Goal: Transaction & Acquisition: Purchase product/service

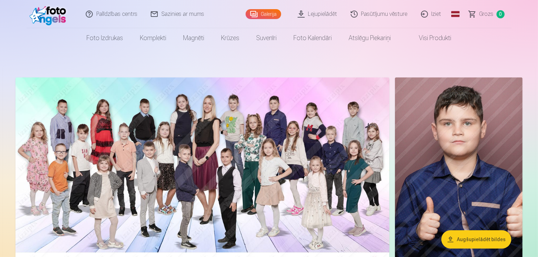
click at [465, 239] on button "Augšupielādēt bildes" at bounding box center [477, 239] width 70 height 18
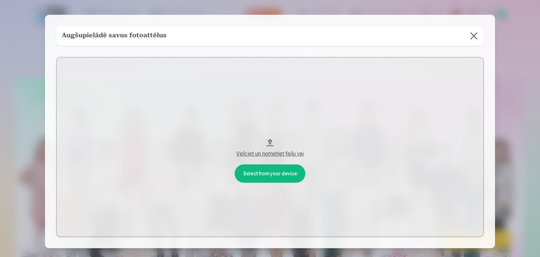
click at [469, 39] on button at bounding box center [474, 36] width 20 height 20
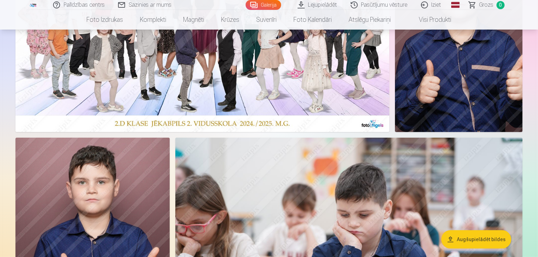
scroll to position [141, 0]
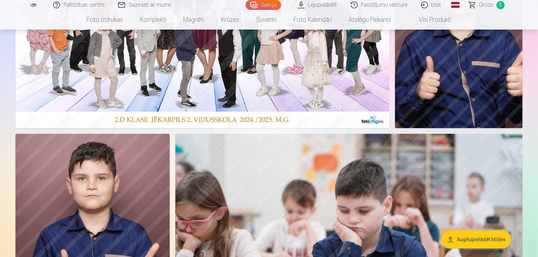
click at [295, 128] on img at bounding box center [202, 32] width 374 height 191
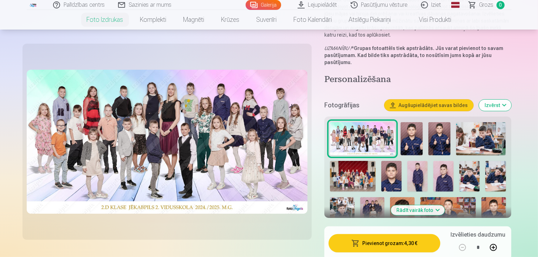
scroll to position [106, 0]
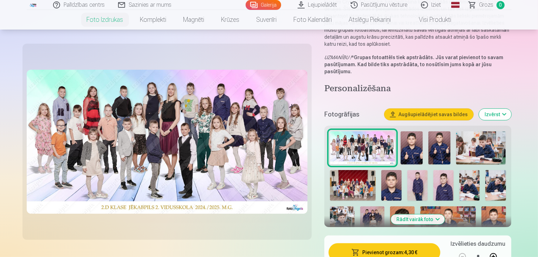
click at [406, 243] on button "Pievienot grozam : 4,30 €" at bounding box center [385, 252] width 112 height 18
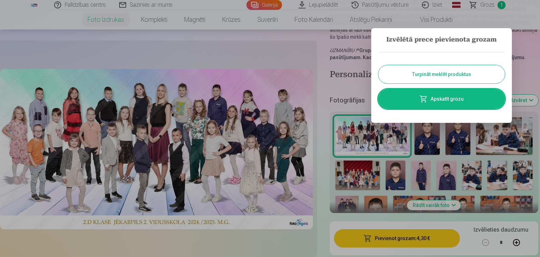
click at [305, 242] on div at bounding box center [270, 128] width 540 height 257
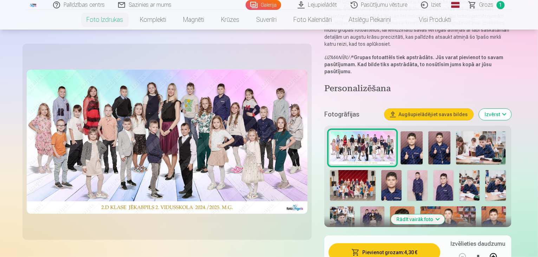
click at [512, 109] on button "Izvērst" at bounding box center [495, 114] width 32 height 11
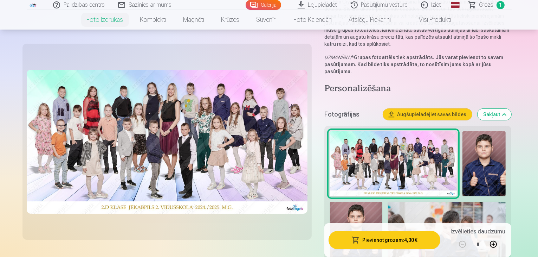
click at [512, 109] on button "Sakļaut" at bounding box center [495, 114] width 34 height 11
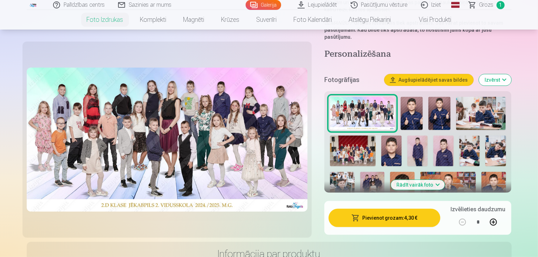
scroll to position [128, 0]
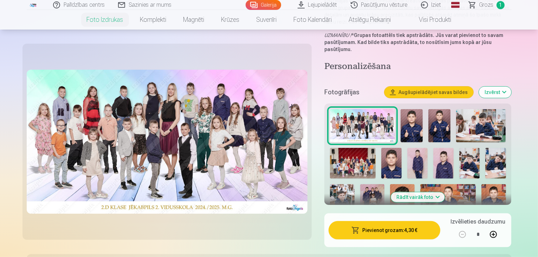
click at [441, 192] on button "Rādīt vairāk foto" at bounding box center [418, 197] width 54 height 10
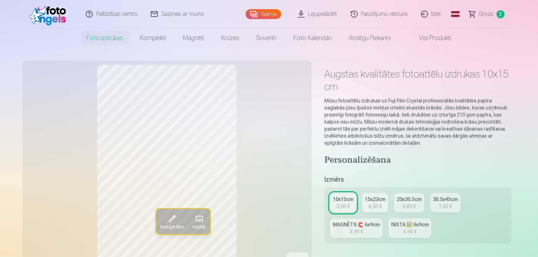
click at [485, 14] on span "Grozs" at bounding box center [487, 14] width 14 height 8
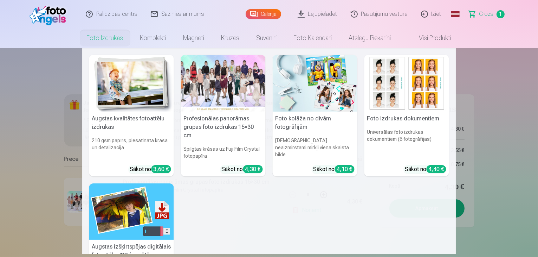
click at [26, 127] on nav "Augstas kvalitātes fotoattēlu izdrukas 210 gsm papīrs, piesātināta krāsa un det…" at bounding box center [269, 151] width 538 height 206
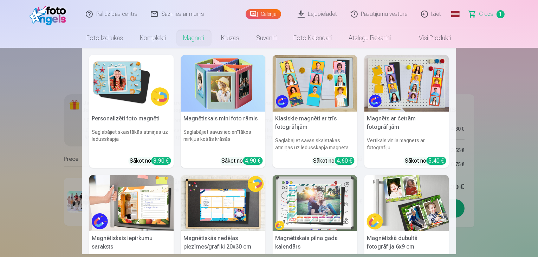
click at [31, 94] on nav "Personalizēti foto magnēti Saglabājiet skaistākās atmiņas uz ledusskapja Sākot …" at bounding box center [269, 151] width 538 height 206
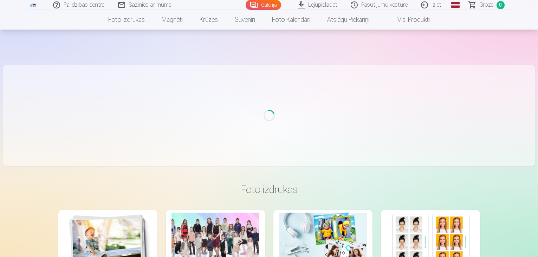
scroll to position [4238, 0]
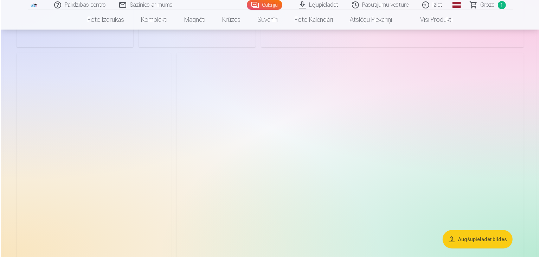
scroll to position [1090, 0]
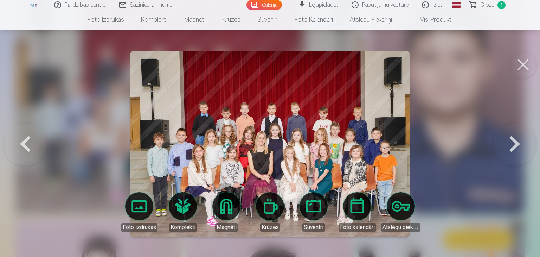
click at [526, 65] on button at bounding box center [523, 65] width 28 height 28
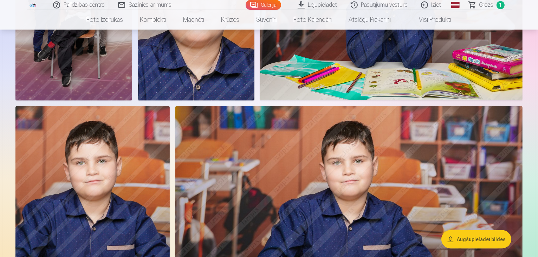
scroll to position [841, 0]
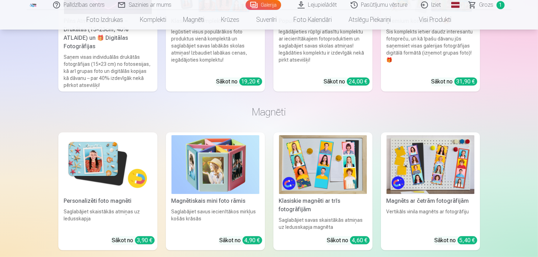
scroll to position [2911, 0]
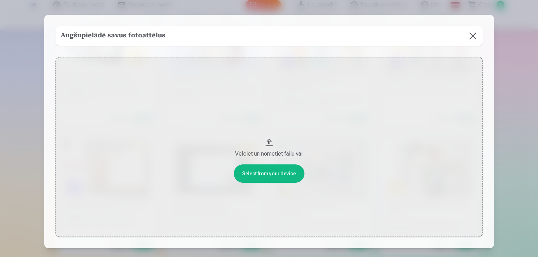
scroll to position [2920, 0]
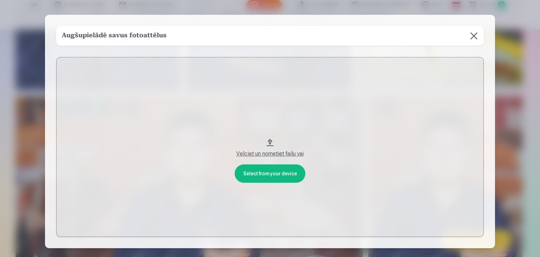
click at [470, 38] on button at bounding box center [474, 36] width 20 height 20
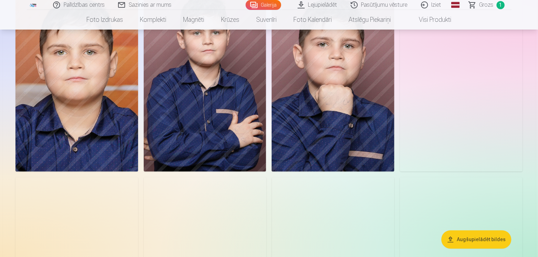
scroll to position [1691, 0]
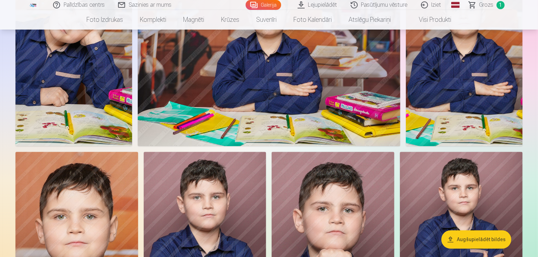
click at [479, 243] on button "Augšupielādēt bildes" at bounding box center [477, 239] width 70 height 18
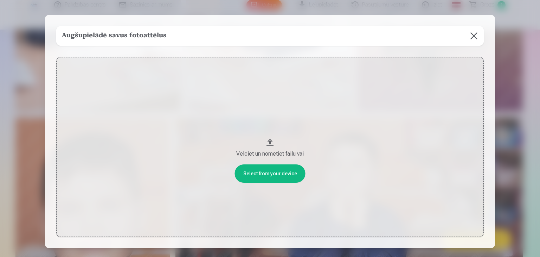
click at [284, 155] on div "Velciet un nometiet failu vai" at bounding box center [269, 153] width 413 height 8
click at [524, 51] on div at bounding box center [270, 128] width 540 height 257
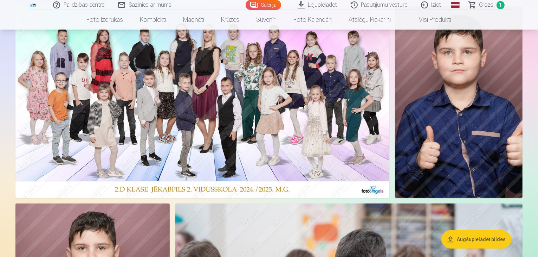
scroll to position [43, 0]
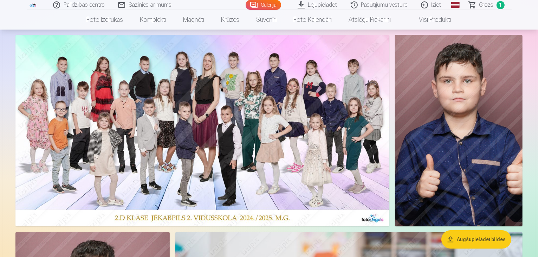
click at [313, 7] on link "Lejupielādēt" at bounding box center [317, 5] width 53 height 10
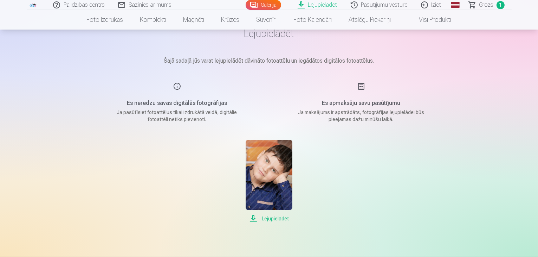
scroll to position [35, 0]
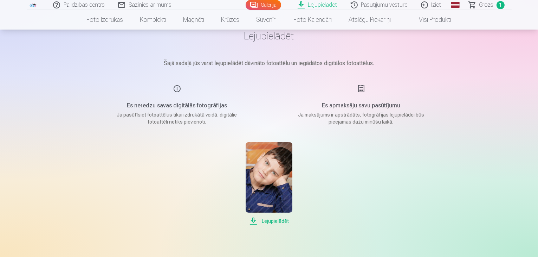
click at [274, 5] on link "Galerija" at bounding box center [264, 5] width 36 height 10
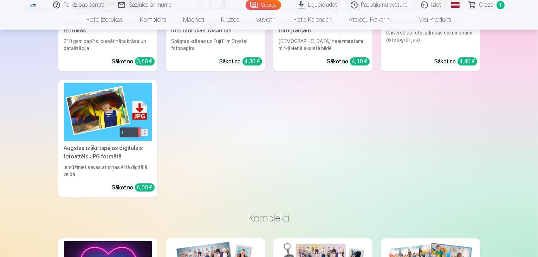
scroll to position [2519, 0]
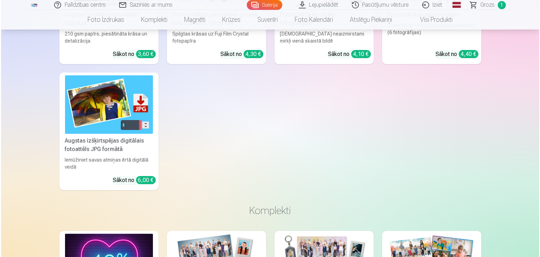
scroll to position [2526, 0]
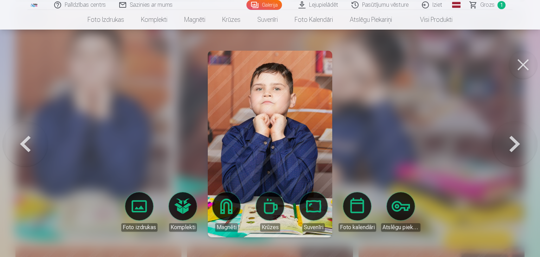
click at [98, 180] on div at bounding box center [270, 128] width 540 height 257
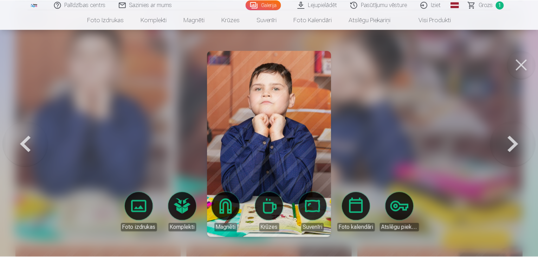
scroll to position [2519, 0]
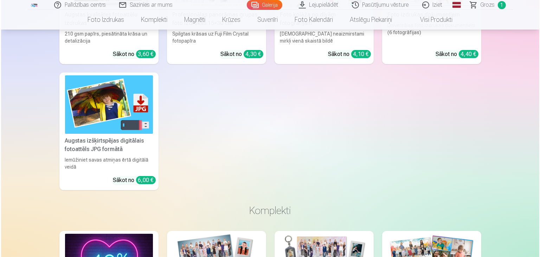
scroll to position [2526, 0]
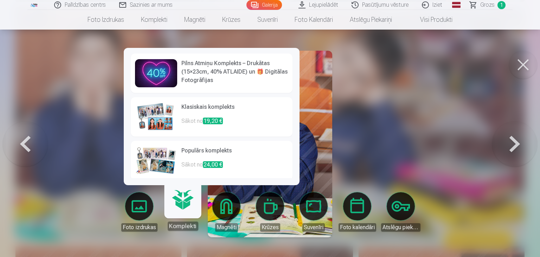
click at [191, 163] on p "Sākot no 24,00 €" at bounding box center [234, 167] width 107 height 14
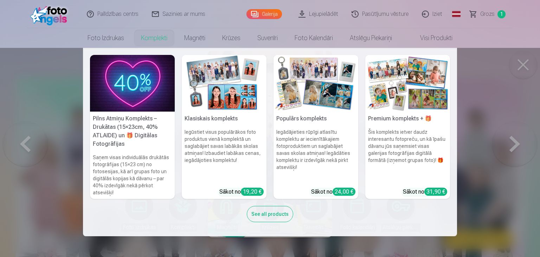
click at [521, 67] on nav "Pilns Atmiņu Komplekts – Drukātas (15×23cm, 40% ATLAIDE) un 🎁 Digitālas Fotogrā…" at bounding box center [270, 142] width 540 height 188
click at [342, 150] on h6 "Iegādājieties rūpīgi atlasītu komplektu ar iecienītākajiem fotoproduktiem un sa…" at bounding box center [316, 155] width 85 height 59
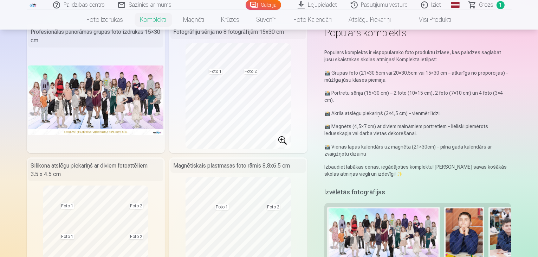
scroll to position [35, 0]
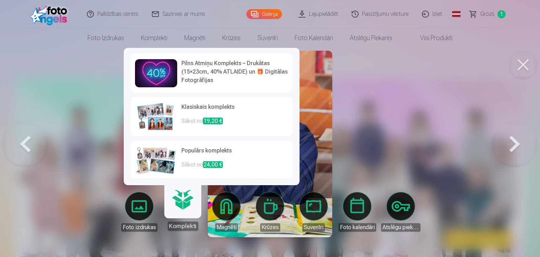
click at [186, 207] on link "Komplekti" at bounding box center [182, 208] width 43 height 43
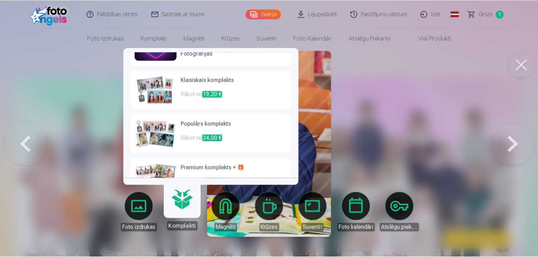
scroll to position [47, 0]
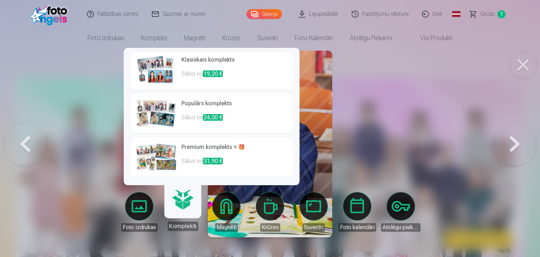
click at [193, 127] on p "Sākot no 24,00 €" at bounding box center [234, 120] width 107 height 14
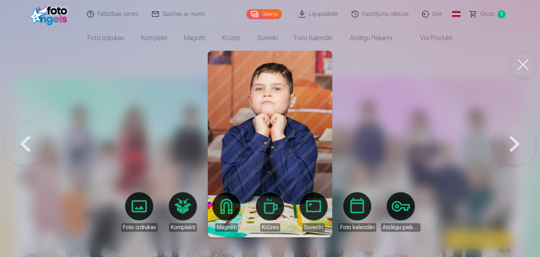
click at [28, 144] on button at bounding box center [25, 143] width 45 height 51
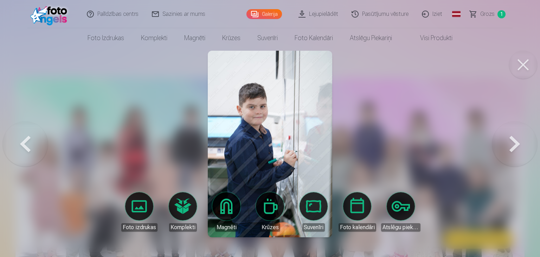
click at [28, 144] on button at bounding box center [25, 143] width 45 height 51
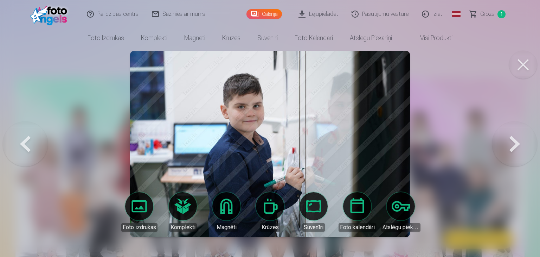
click at [28, 144] on button at bounding box center [25, 143] width 45 height 51
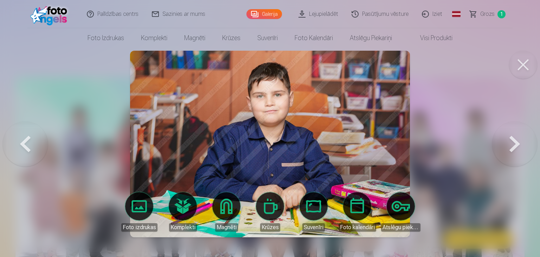
click at [28, 144] on button at bounding box center [25, 143] width 45 height 51
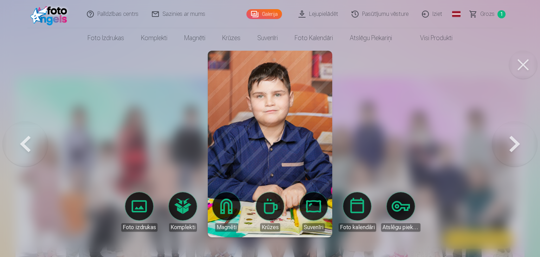
click at [28, 144] on button at bounding box center [25, 143] width 45 height 51
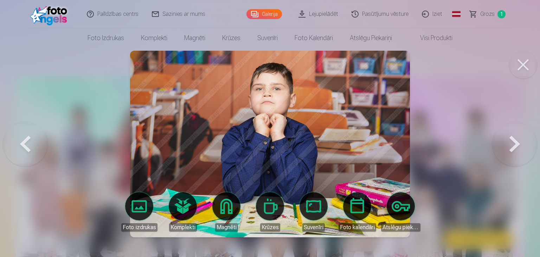
click at [28, 144] on button at bounding box center [25, 143] width 45 height 51
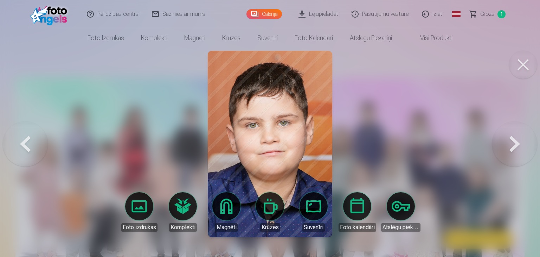
click at [507, 145] on button at bounding box center [514, 143] width 45 height 51
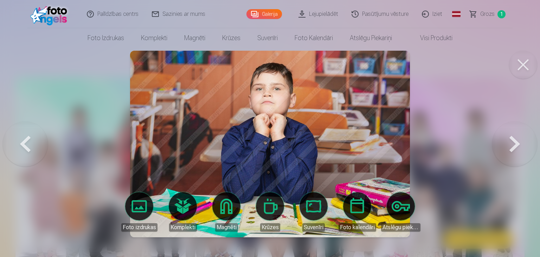
click at [507, 145] on button at bounding box center [514, 143] width 45 height 51
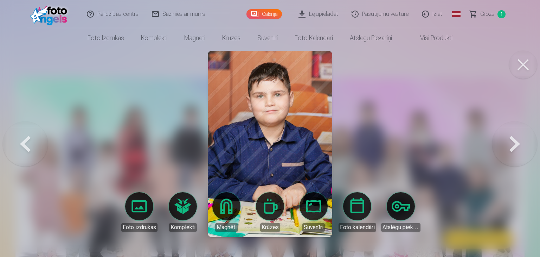
click at [507, 145] on button at bounding box center [514, 143] width 45 height 51
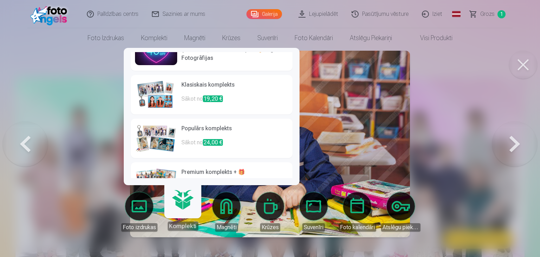
scroll to position [47, 0]
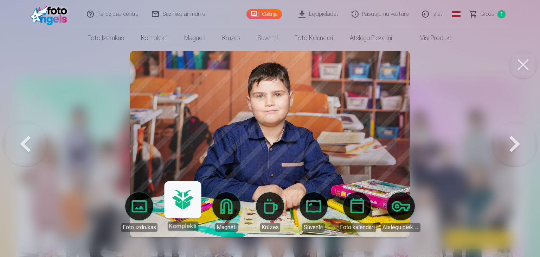
click at [190, 213] on link "Komplekti" at bounding box center [182, 208] width 43 height 43
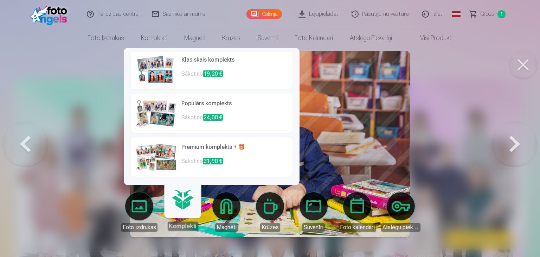
click at [206, 163] on span "31,90 €" at bounding box center [213, 161] width 20 height 7
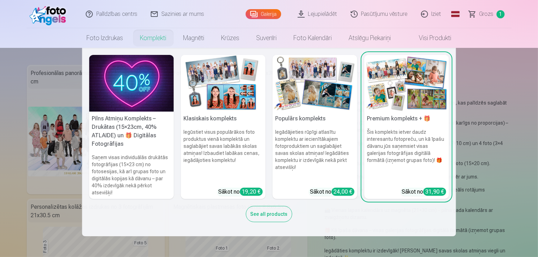
click at [275, 211] on div "See all products" at bounding box center [269, 214] width 46 height 16
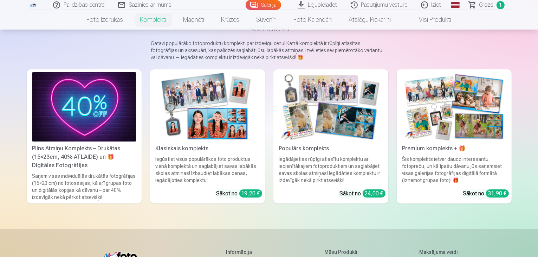
scroll to position [45, 0]
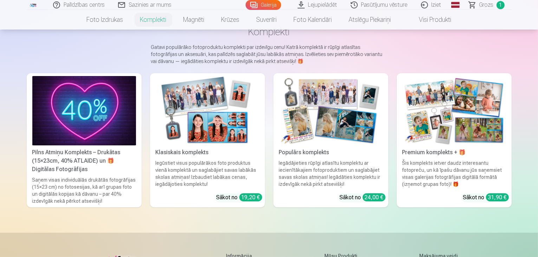
click at [345, 167] on link "Populārs komplekts Iegādājieties rūpīgi atlasītu komplektu ar iecienītākajiem f…" at bounding box center [331, 140] width 115 height 134
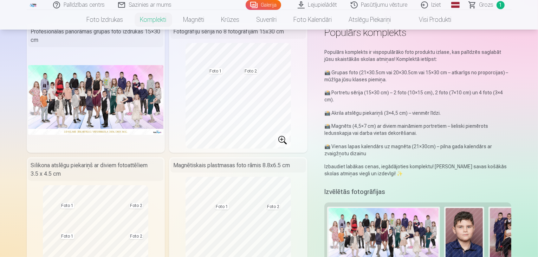
scroll to position [28, 0]
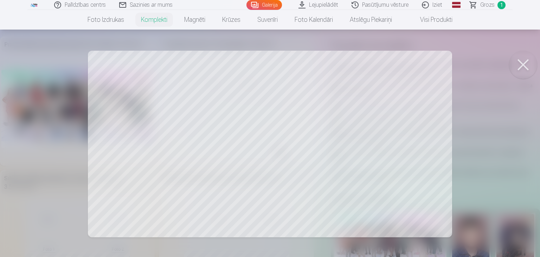
click at [523, 59] on button at bounding box center [523, 65] width 28 height 28
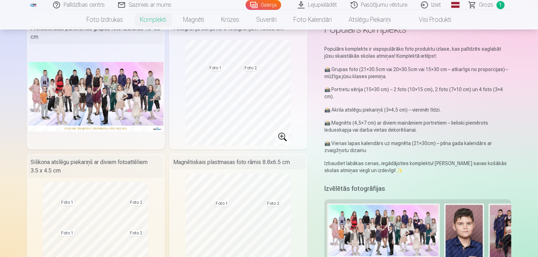
scroll to position [0, 0]
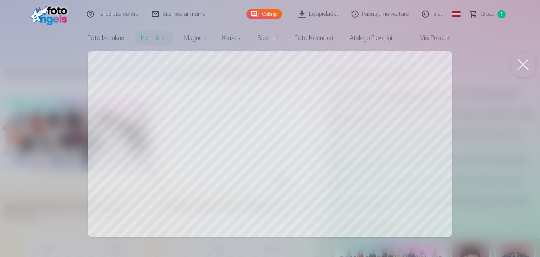
click at [524, 59] on button at bounding box center [523, 65] width 28 height 28
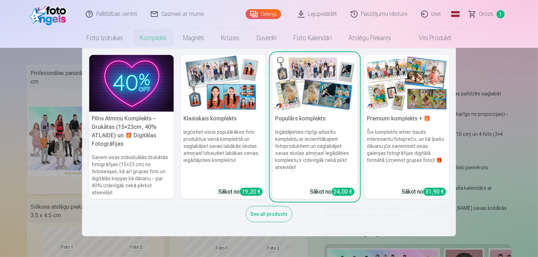
click at [394, 94] on img at bounding box center [407, 83] width 85 height 57
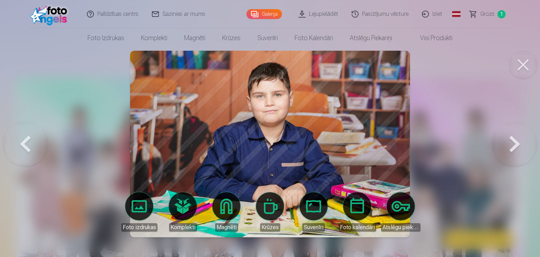
click at [512, 137] on button at bounding box center [514, 143] width 45 height 51
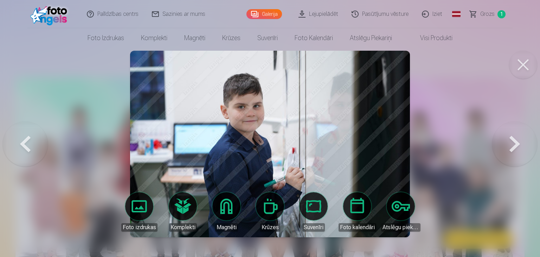
click at [512, 137] on button at bounding box center [514, 143] width 45 height 51
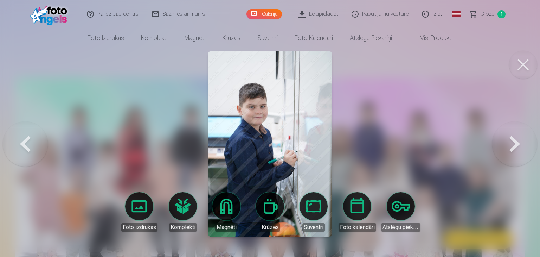
click at [32, 141] on button at bounding box center [25, 143] width 45 height 51
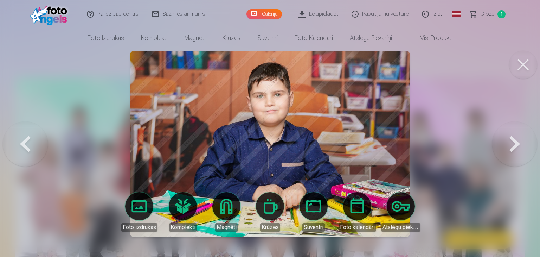
click at [32, 140] on button at bounding box center [25, 143] width 45 height 51
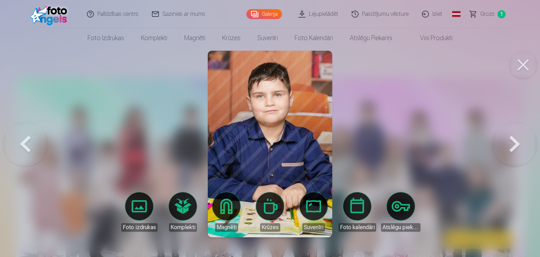
click at [32, 140] on button at bounding box center [25, 143] width 45 height 51
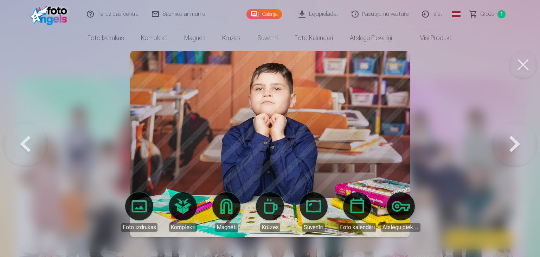
click at [32, 140] on button at bounding box center [25, 143] width 45 height 51
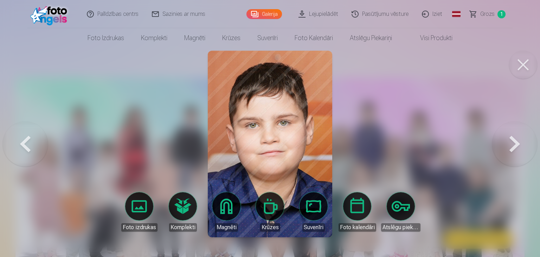
click at [32, 140] on button at bounding box center [25, 143] width 45 height 51
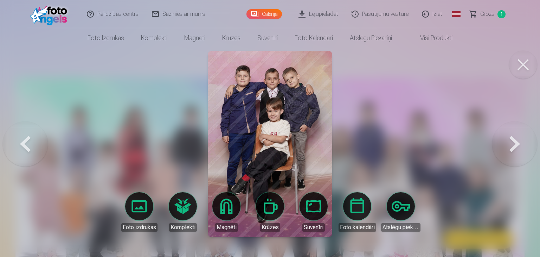
click at [32, 140] on button at bounding box center [25, 143] width 45 height 51
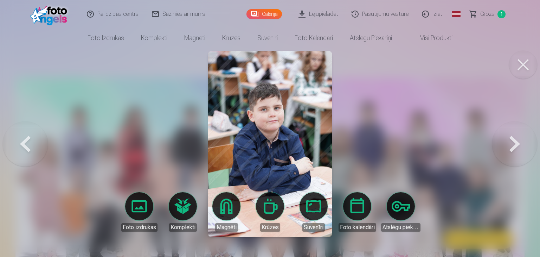
click at [32, 140] on button at bounding box center [25, 143] width 45 height 51
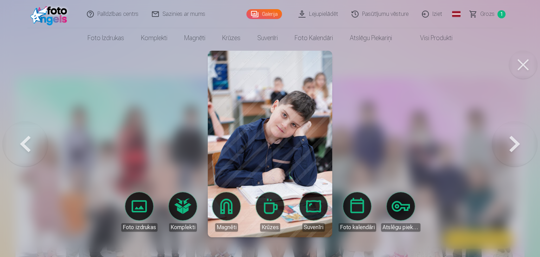
click at [32, 140] on button at bounding box center [25, 143] width 45 height 51
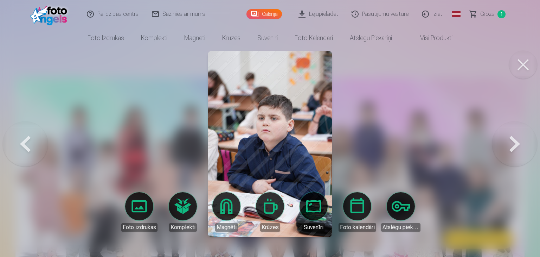
click at [33, 140] on button at bounding box center [25, 143] width 45 height 51
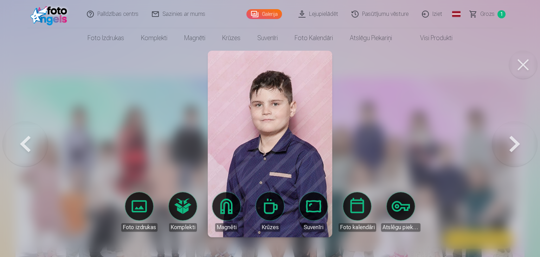
click at [33, 140] on button at bounding box center [25, 143] width 45 height 51
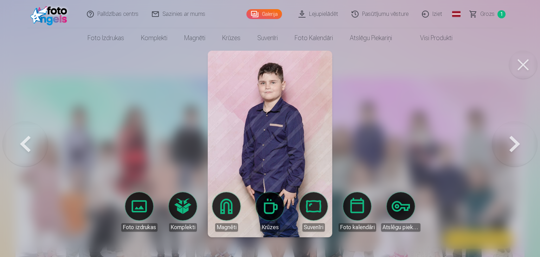
click at [33, 140] on button at bounding box center [25, 143] width 45 height 51
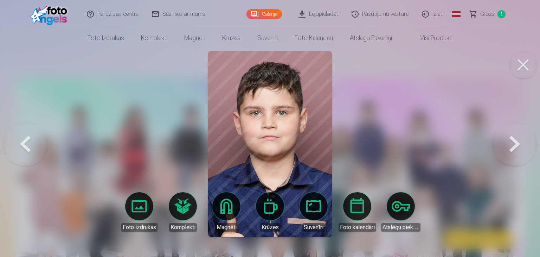
click at [26, 138] on button at bounding box center [25, 143] width 45 height 51
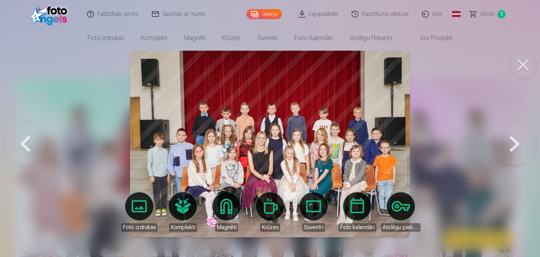
click at [26, 138] on button at bounding box center [25, 143] width 45 height 51
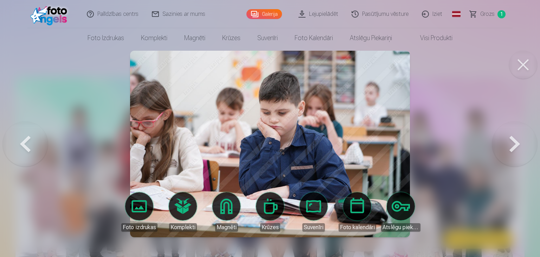
click at [26, 138] on button at bounding box center [25, 143] width 45 height 51
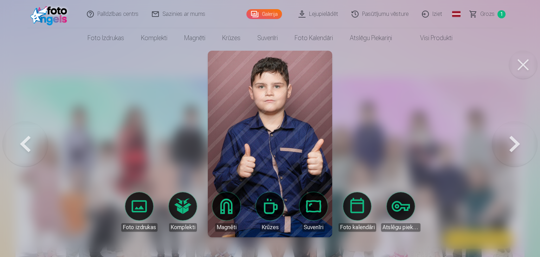
click at [26, 138] on button at bounding box center [25, 143] width 45 height 51
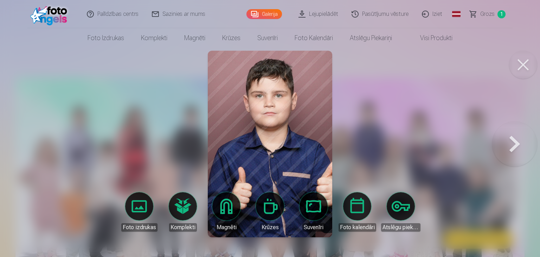
click at [26, 138] on div at bounding box center [270, 128] width 540 height 257
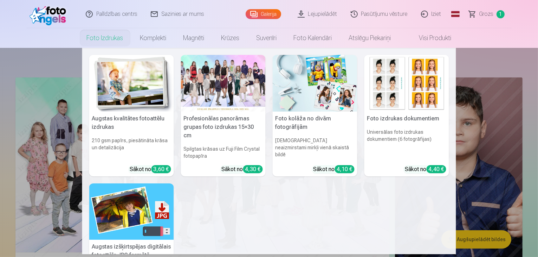
click at [113, 44] on link "Foto izdrukas" at bounding box center [104, 38] width 53 height 20
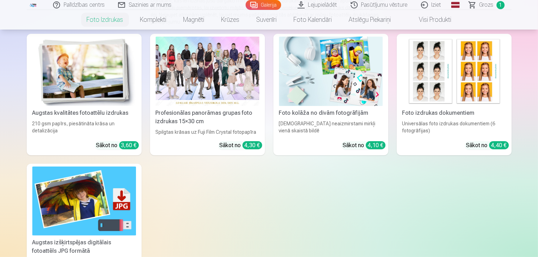
scroll to position [70, 0]
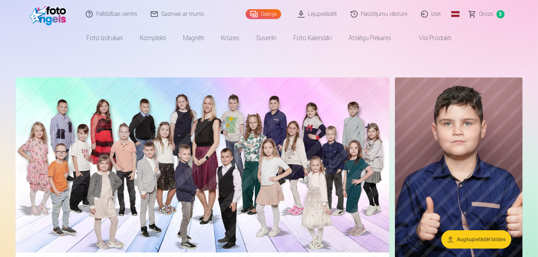
click at [490, 13] on span "Grozs" at bounding box center [487, 14] width 14 height 8
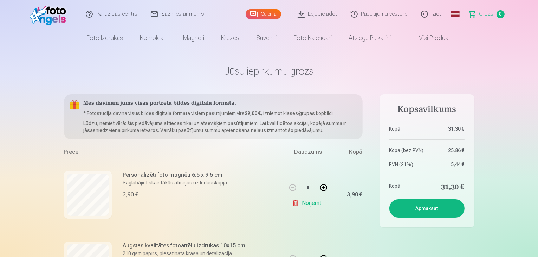
click at [437, 209] on button "Apmaksāt" at bounding box center [427, 208] width 75 height 18
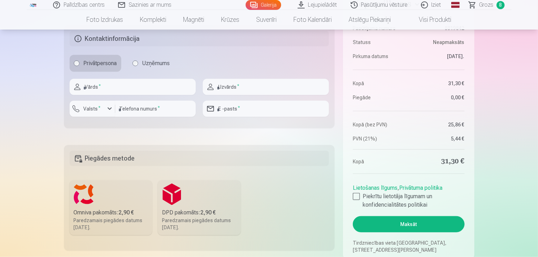
scroll to position [662, 0]
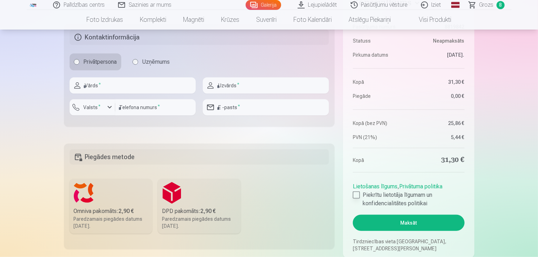
click at [359, 195] on div at bounding box center [356, 194] width 7 height 7
click at [397, 225] on button "Maksāt" at bounding box center [408, 222] width 111 height 16
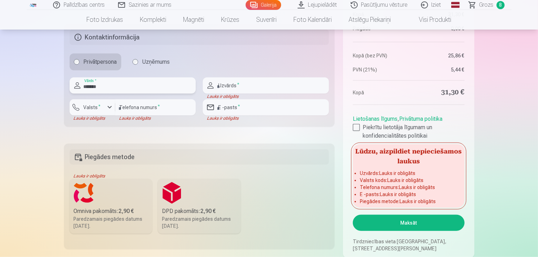
type input "*******"
click at [280, 90] on input "text" at bounding box center [266, 85] width 126 height 16
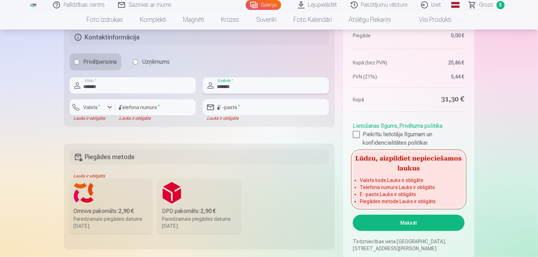
type input "********"
type input "**********"
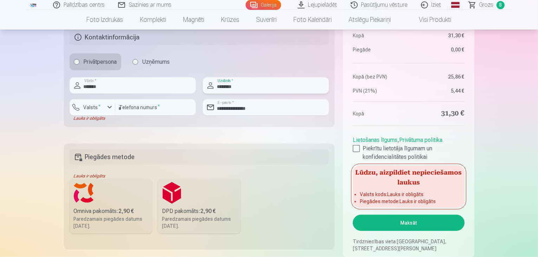
type input "********"
click at [293, 121] on fieldset "**********" at bounding box center [199, 75] width 271 height 103
click at [99, 106] on label "Valsts *" at bounding box center [92, 107] width 23 height 7
click at [103, 122] on li "+371 Latvija" at bounding box center [99, 124] width 50 height 14
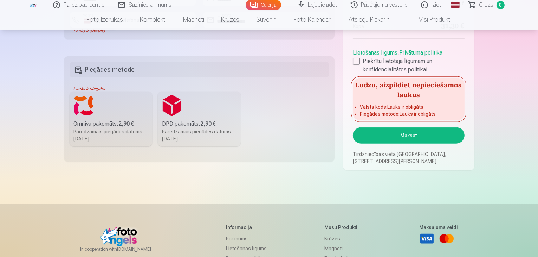
scroll to position [701, 0]
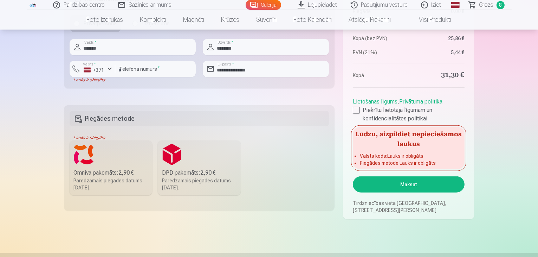
click at [120, 170] on div "Omniva pakomāts : 2,90 €" at bounding box center [111, 172] width 75 height 8
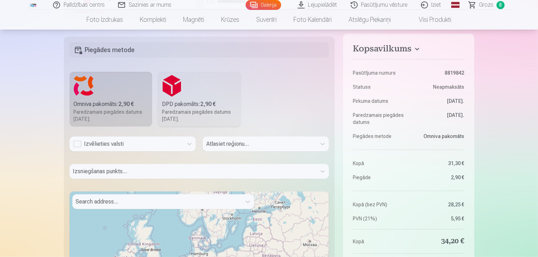
scroll to position [764, 0]
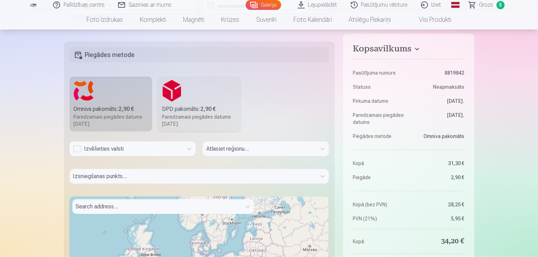
click at [158, 150] on div "Izvēlieties valsti" at bounding box center [126, 149] width 107 height 8
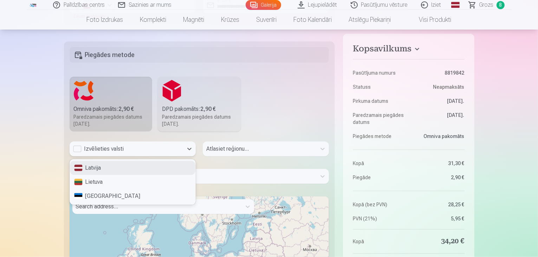
click at [149, 166] on div "Latvija" at bounding box center [133, 168] width 126 height 14
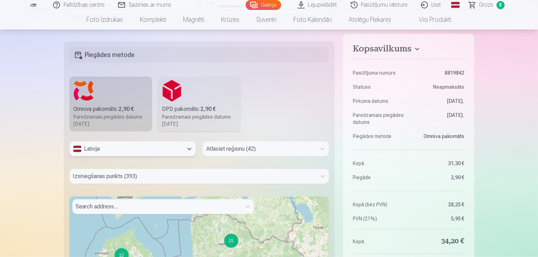
scroll to position [775, 0]
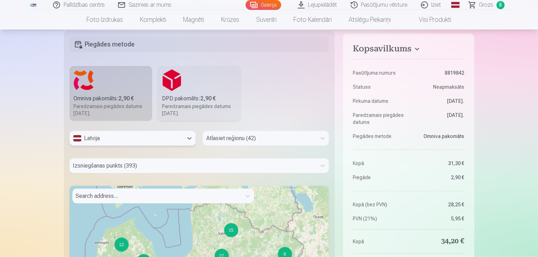
click at [291, 146] on div "Atlasiet reģionu (42)" at bounding box center [266, 138] width 126 height 15
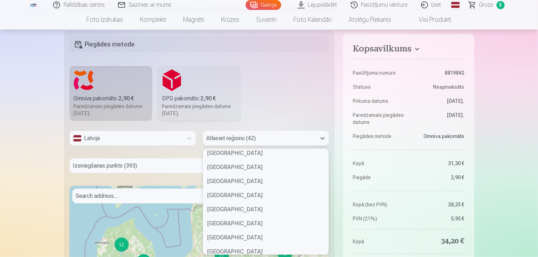
scroll to position [264, 0]
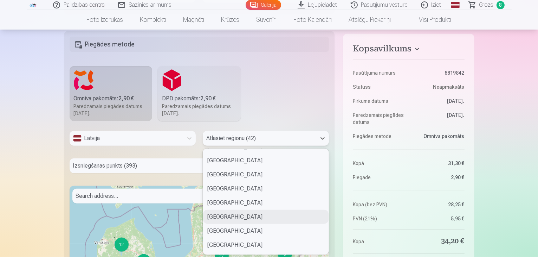
click at [270, 220] on div "Jēkabpils novads" at bounding box center [266, 217] width 126 height 14
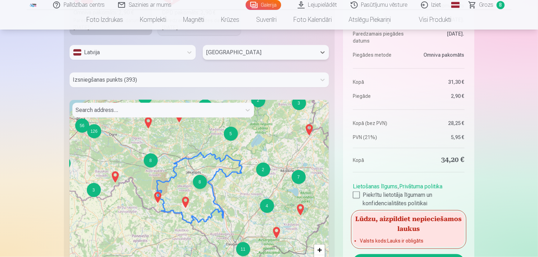
scroll to position [886, 0]
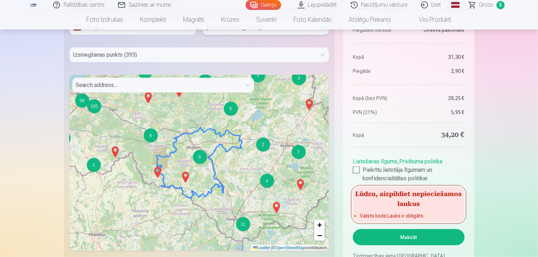
click at [243, 52] on div at bounding box center [193, 55] width 240 height 10
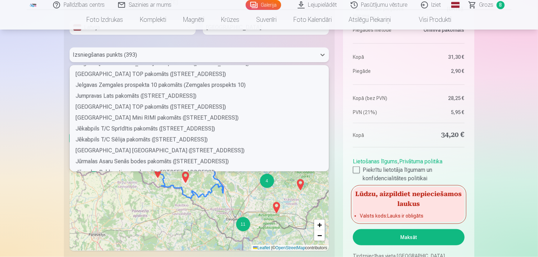
scroll to position [870, 0]
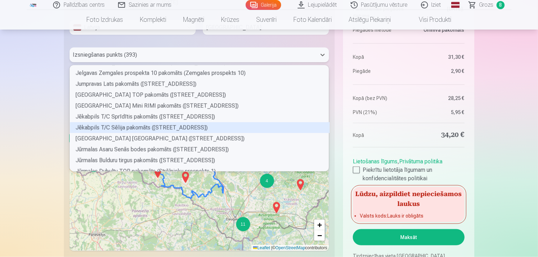
click at [219, 128] on div "Jēkabpils T/C Sēlija pakomāts (Vienības iela 7)" at bounding box center [200, 127] width 260 height 11
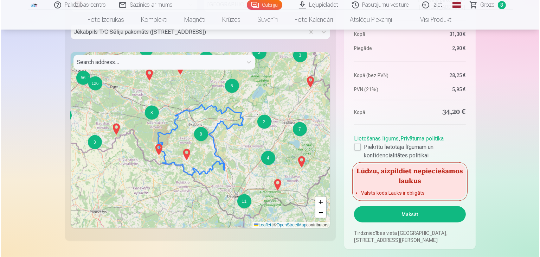
scroll to position [887, 0]
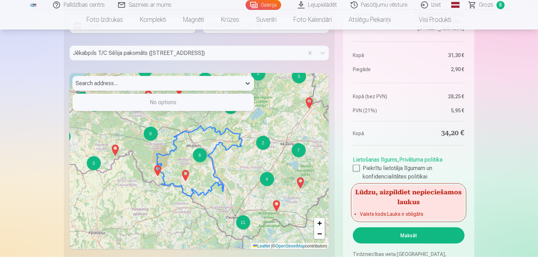
click at [243, 84] on div at bounding box center [248, 83] width 13 height 13
click at [243, 85] on div at bounding box center [248, 83] width 13 height 13
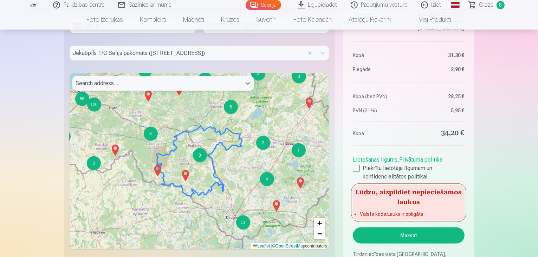
click at [422, 233] on button "Maksāt" at bounding box center [408, 235] width 111 height 16
